Goal: Task Accomplishment & Management: Manage account settings

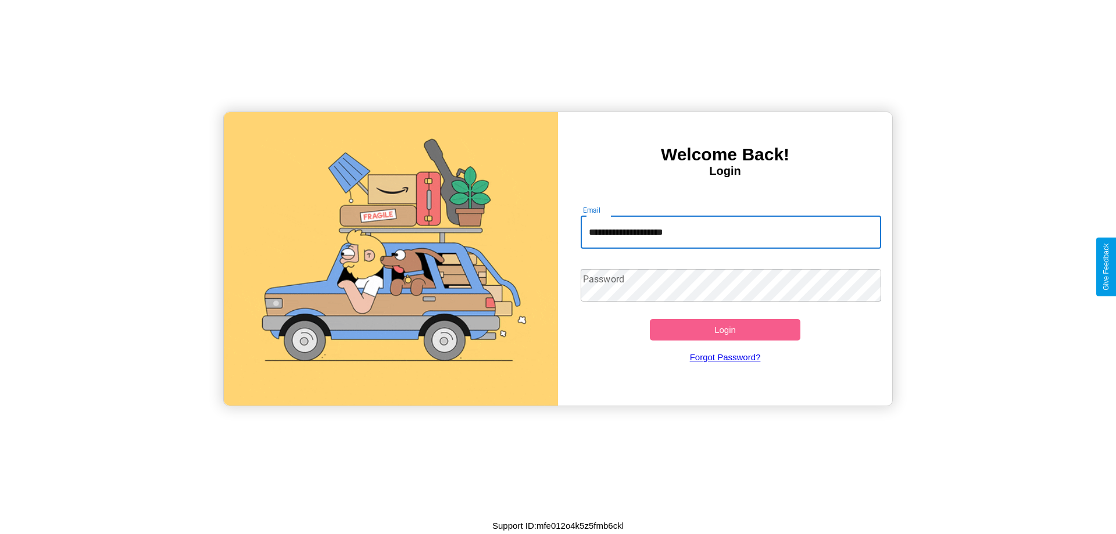
type input "**********"
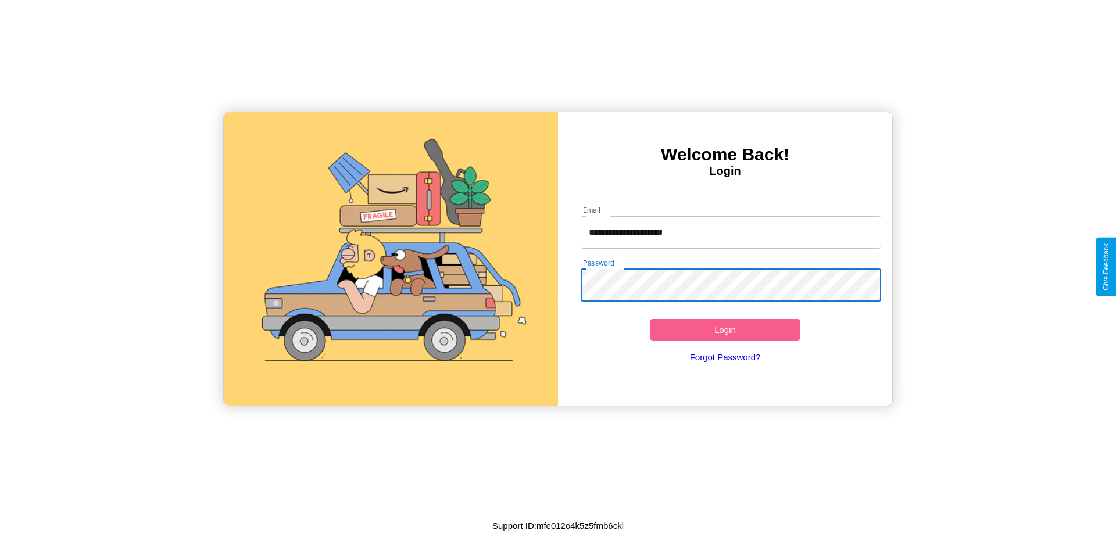
click at [725, 330] on button "Login" at bounding box center [725, 330] width 151 height 22
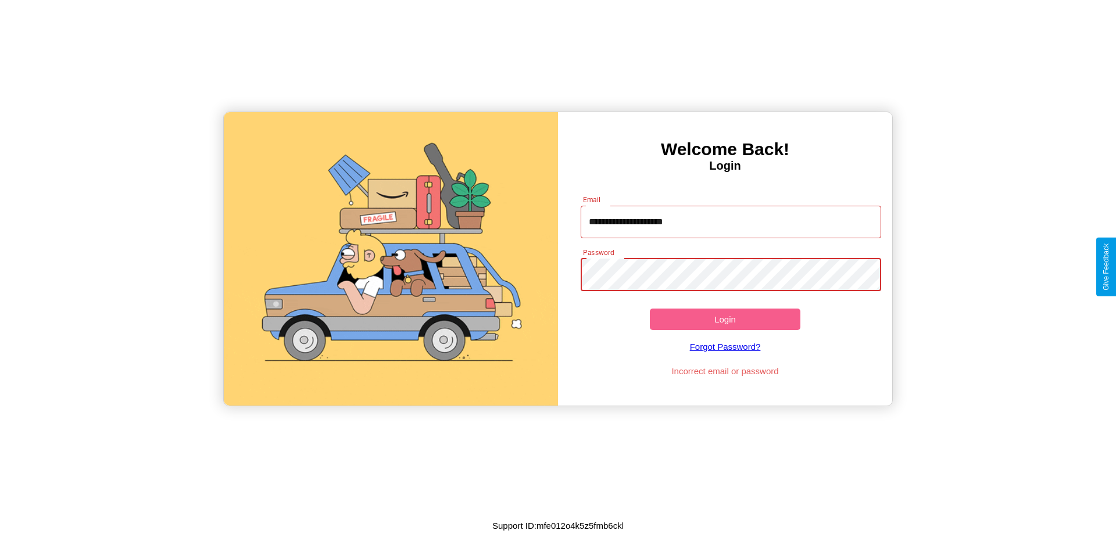
click at [725, 319] on button "Login" at bounding box center [725, 320] width 151 height 22
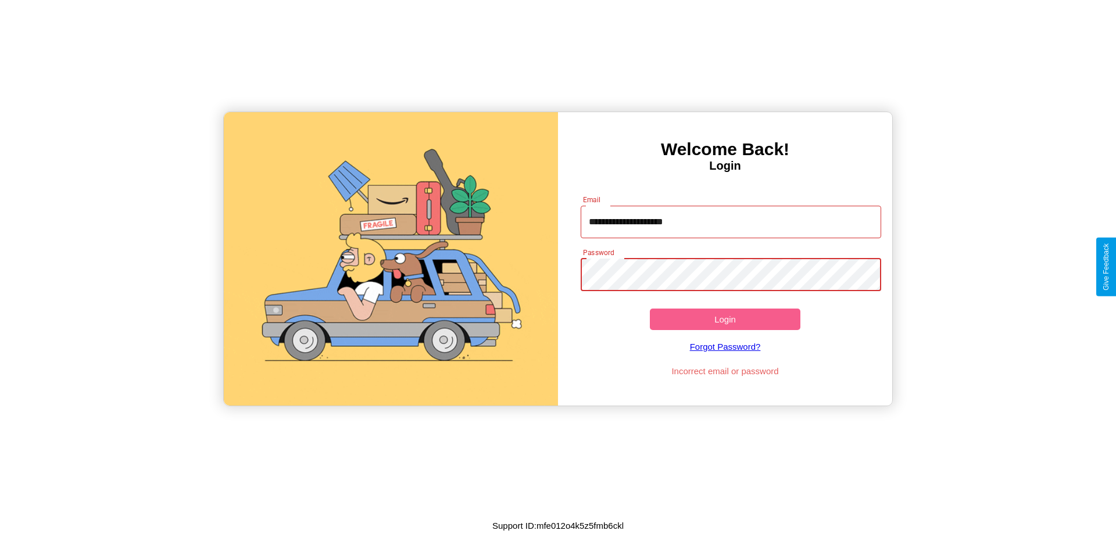
click at [725, 319] on button "Login" at bounding box center [725, 320] width 151 height 22
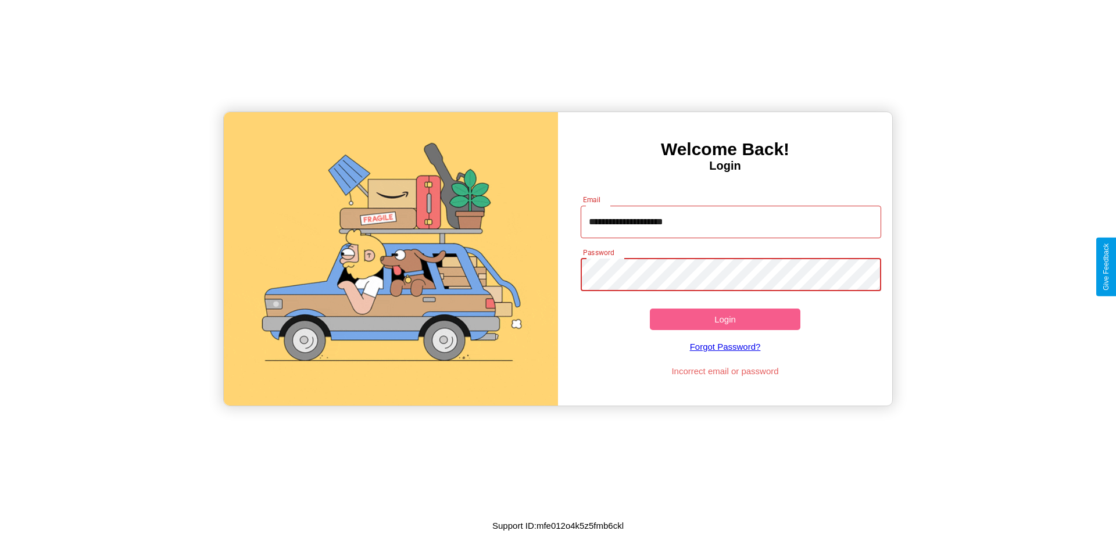
click at [725, 319] on button "Login" at bounding box center [725, 320] width 151 height 22
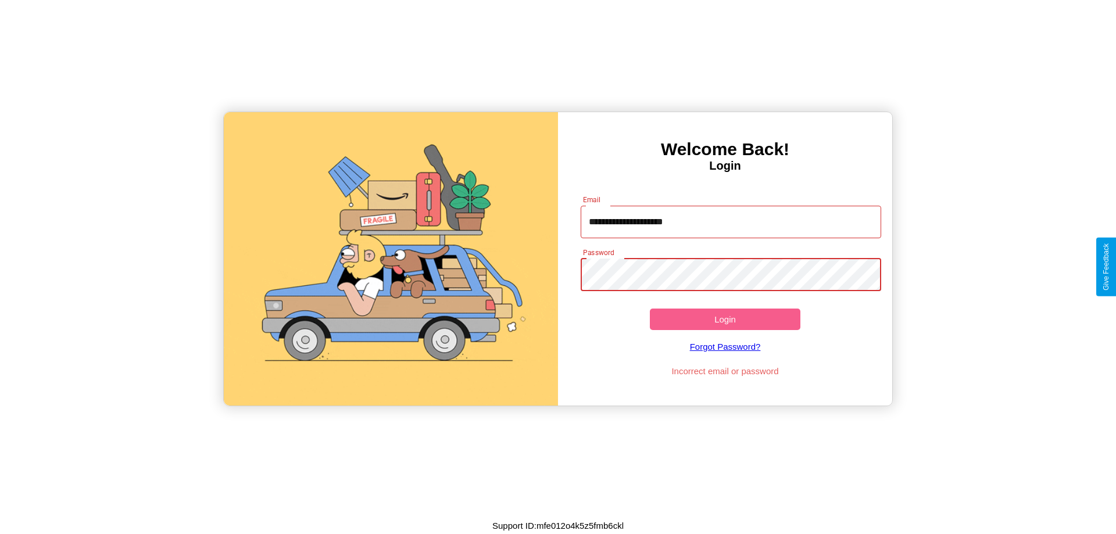
click at [725, 319] on button "Login" at bounding box center [725, 320] width 151 height 22
